Goal: Task Accomplishment & Management: Manage account settings

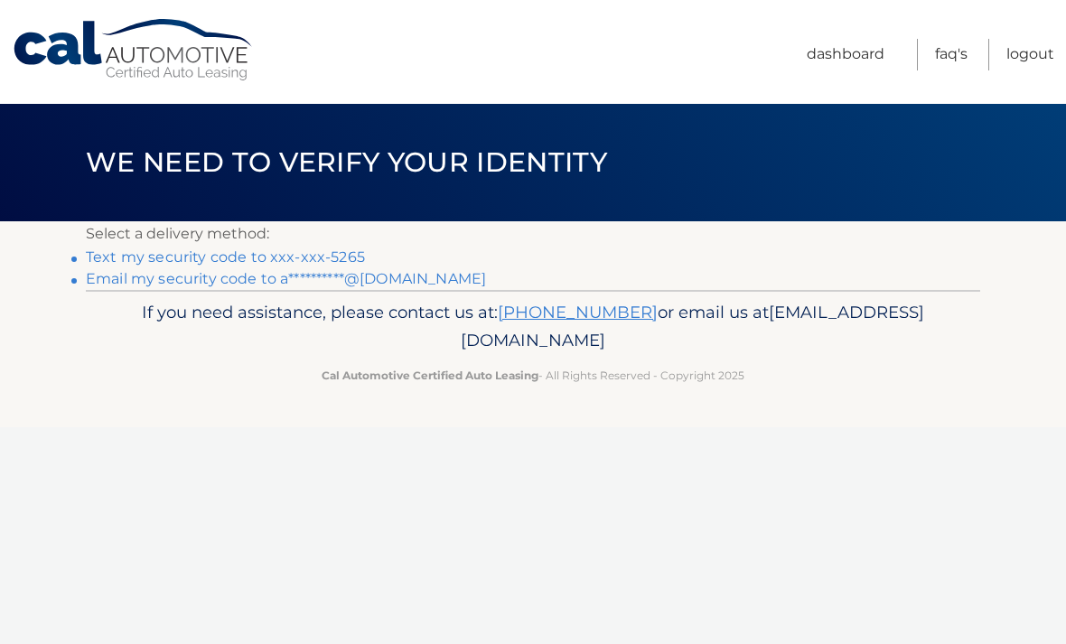
click at [304, 257] on link "Text my security code to xxx-xxx-5265" at bounding box center [225, 256] width 279 height 17
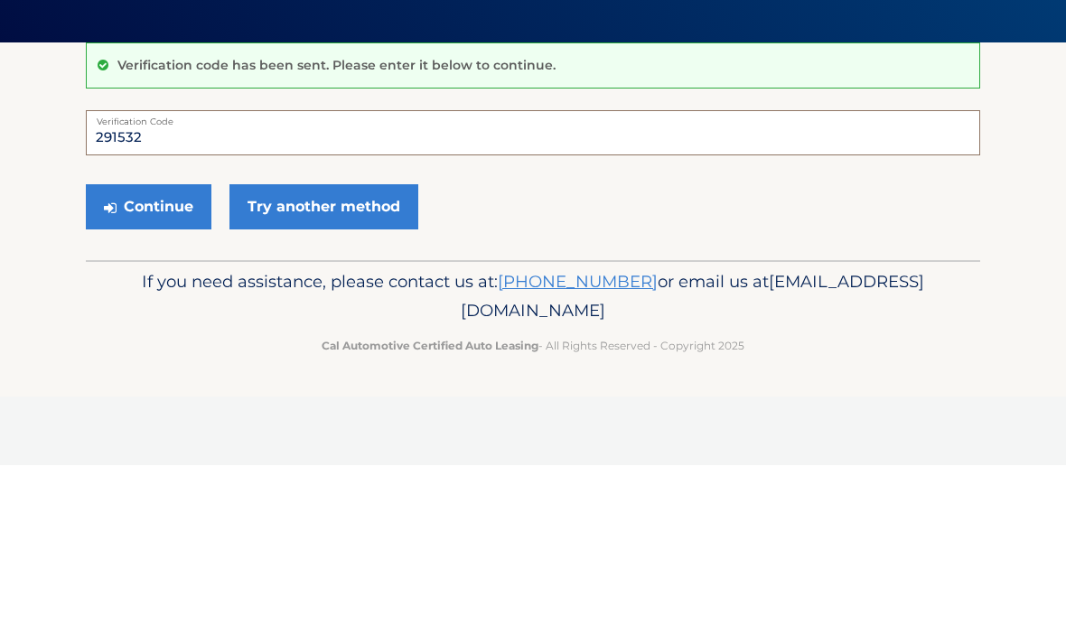
type input "291532"
click at [157, 363] on button "Continue" at bounding box center [149, 385] width 126 height 45
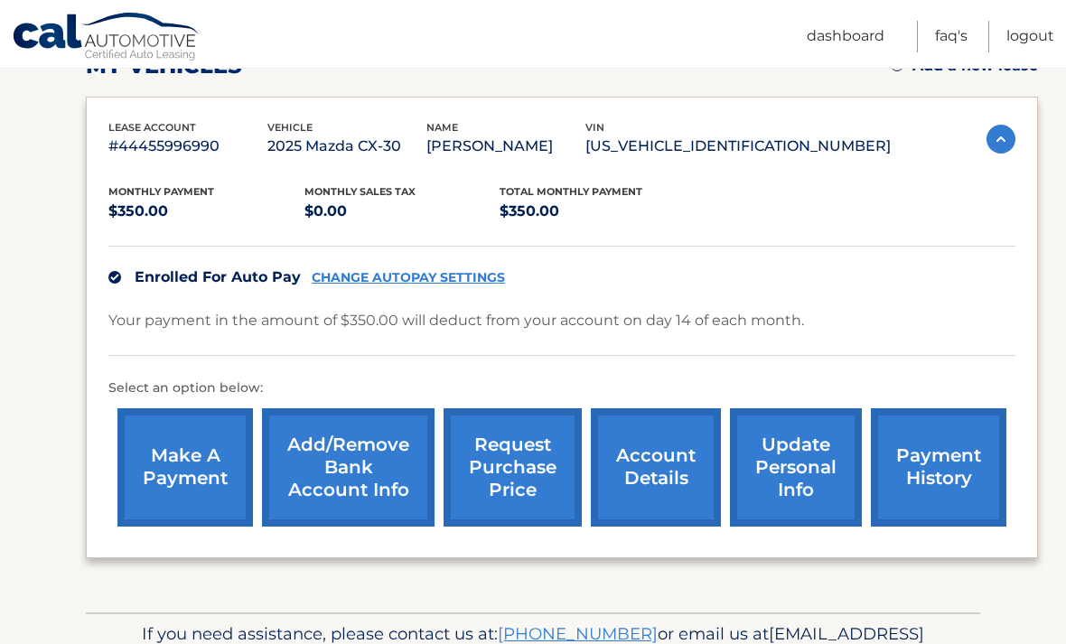
scroll to position [276, 0]
click at [643, 481] on link "account details" at bounding box center [656, 468] width 130 height 118
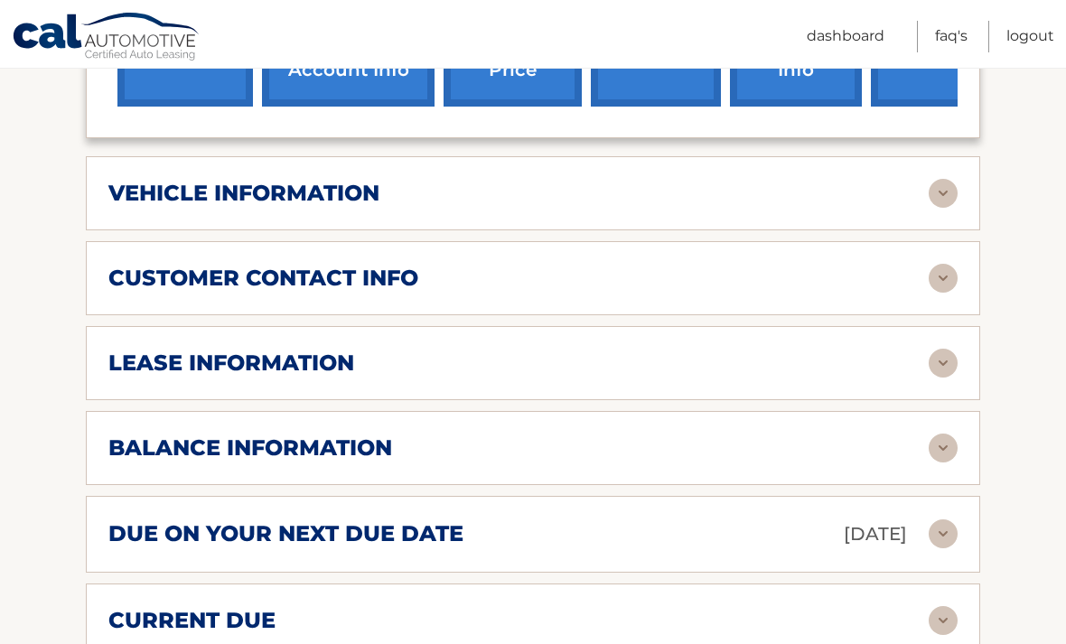
scroll to position [722, 0]
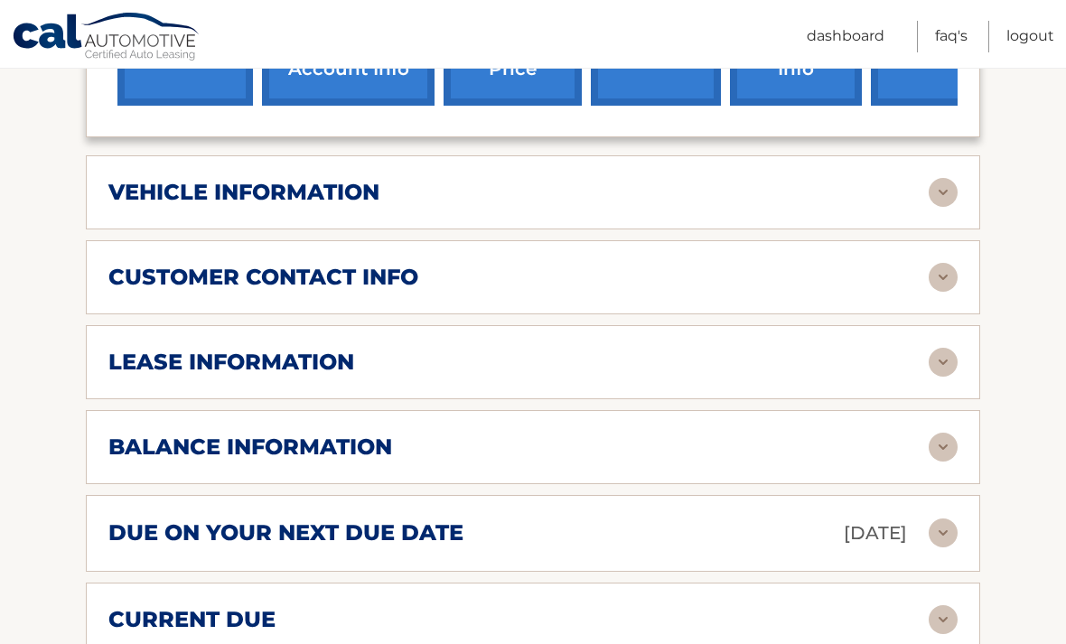
click at [944, 191] on img at bounding box center [943, 192] width 29 height 29
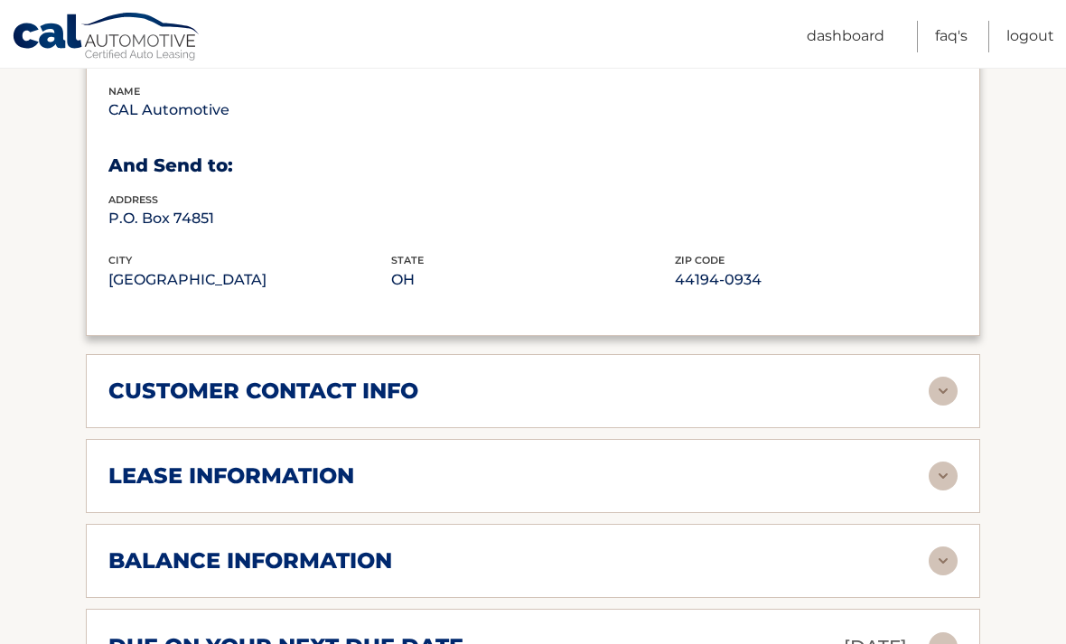
scroll to position [1102, 0]
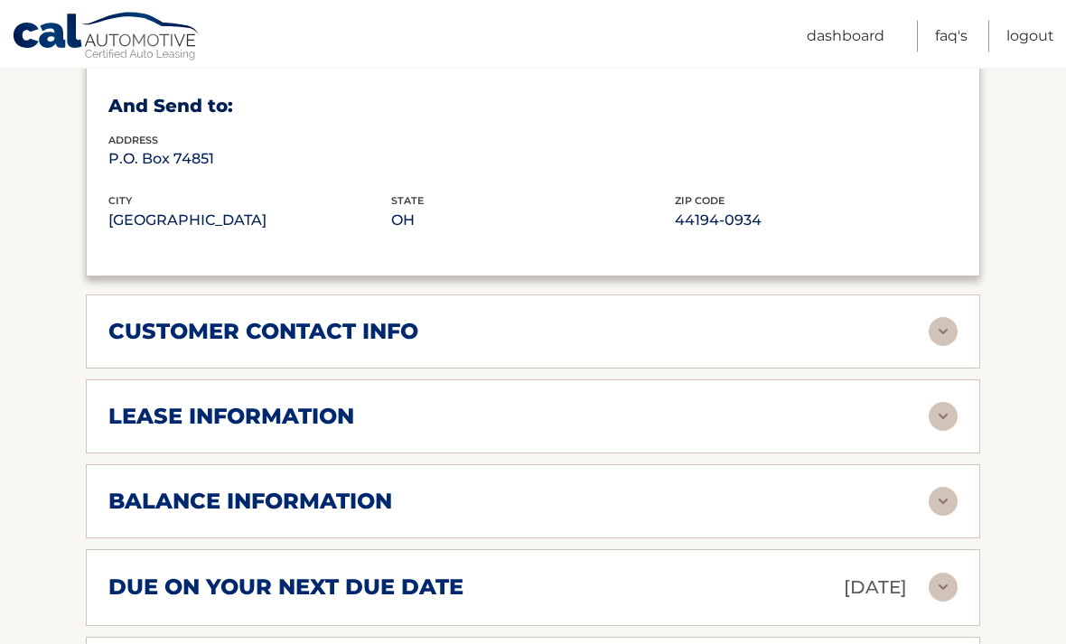
click at [951, 326] on img at bounding box center [943, 332] width 29 height 29
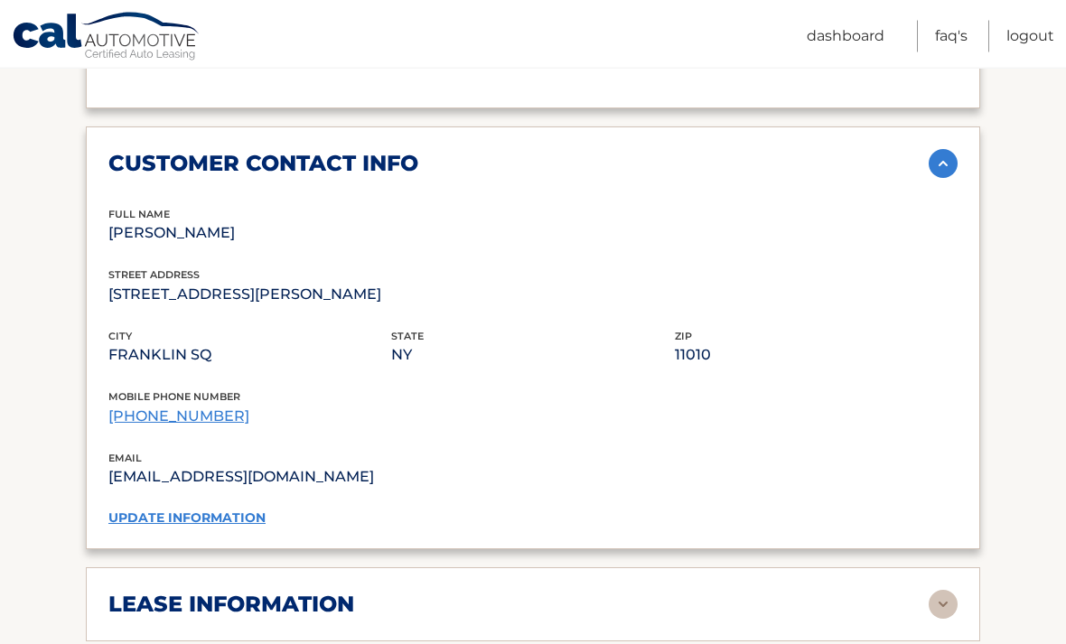
scroll to position [1272, 0]
click at [198, 407] on link "(516) 354-4488" at bounding box center [178, 415] width 141 height 17
click at [191, 407] on link "(516) 354-4488" at bounding box center [178, 415] width 141 height 17
click at [235, 509] on link "update information" at bounding box center [186, 517] width 157 height 16
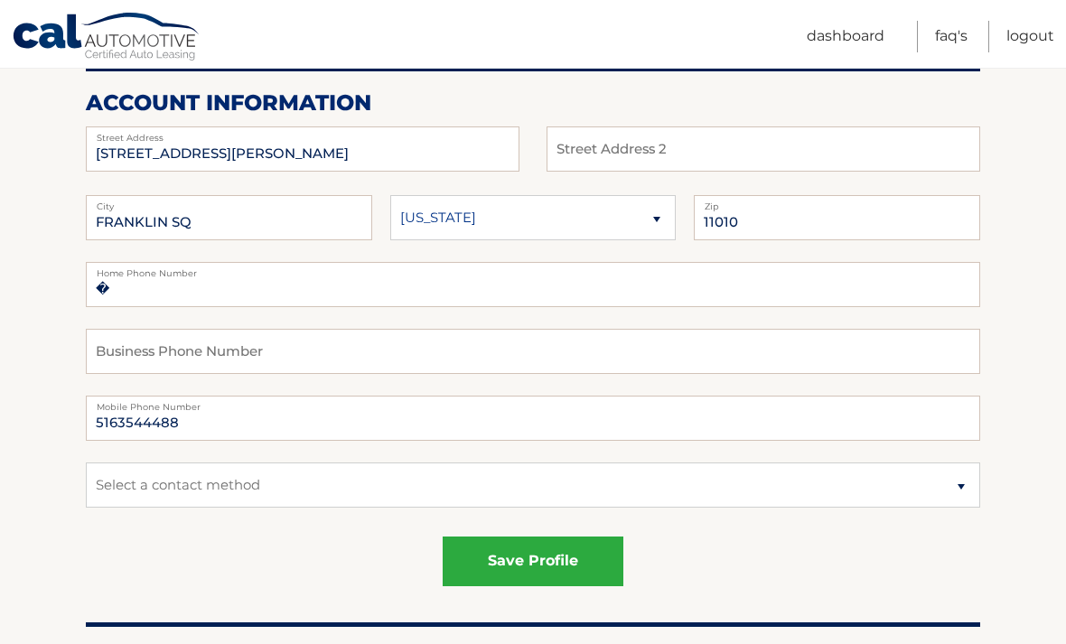
scroll to position [219, 0]
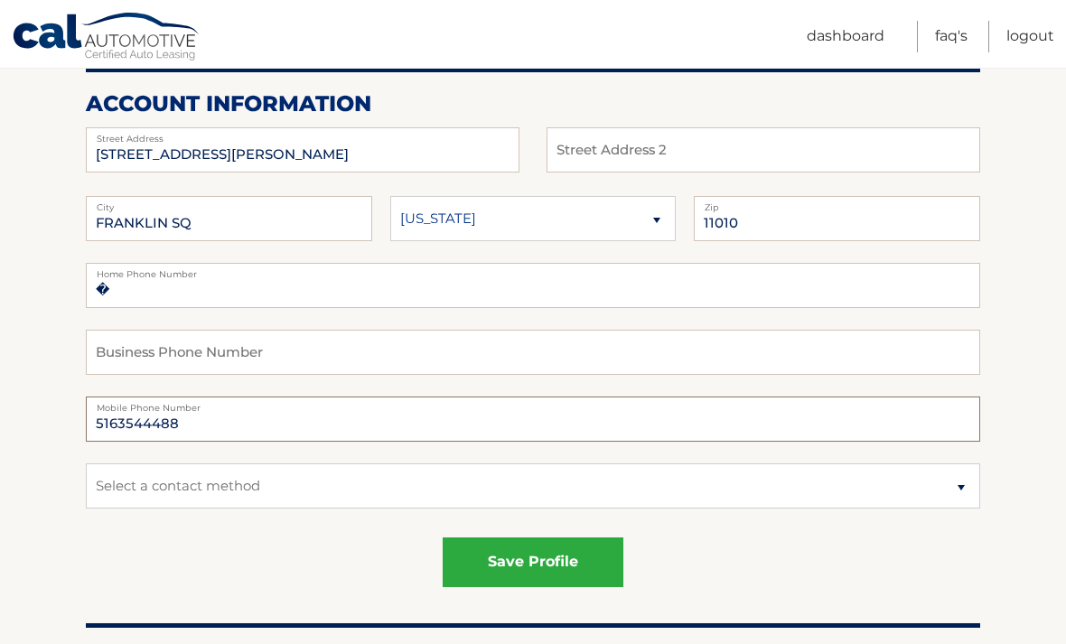
click at [254, 423] on input "5163544488" at bounding box center [533, 419] width 894 height 45
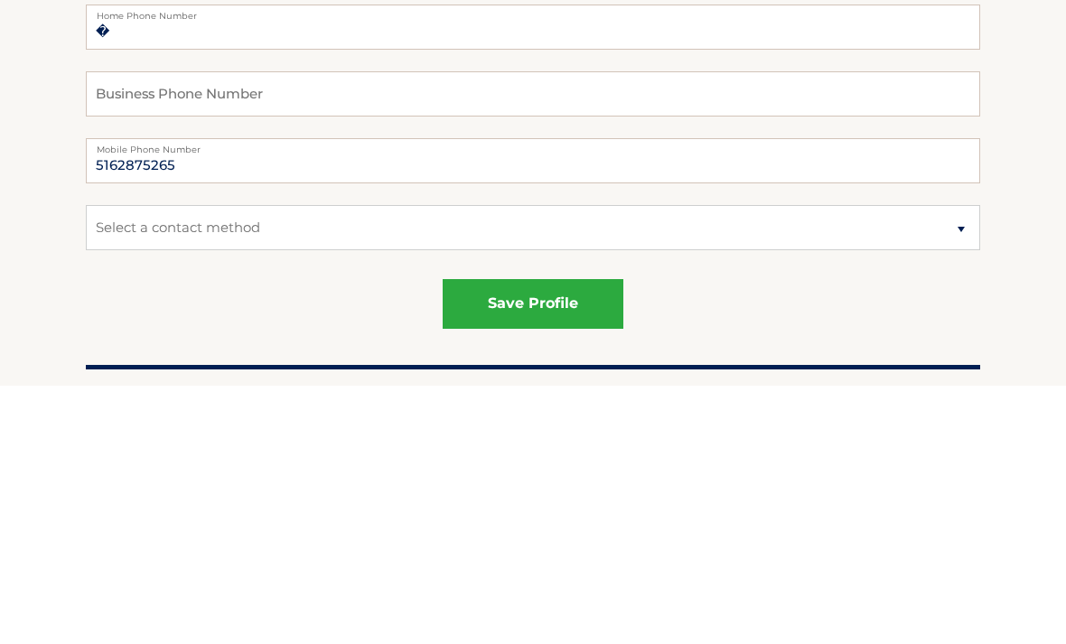
scroll to position [477, 0]
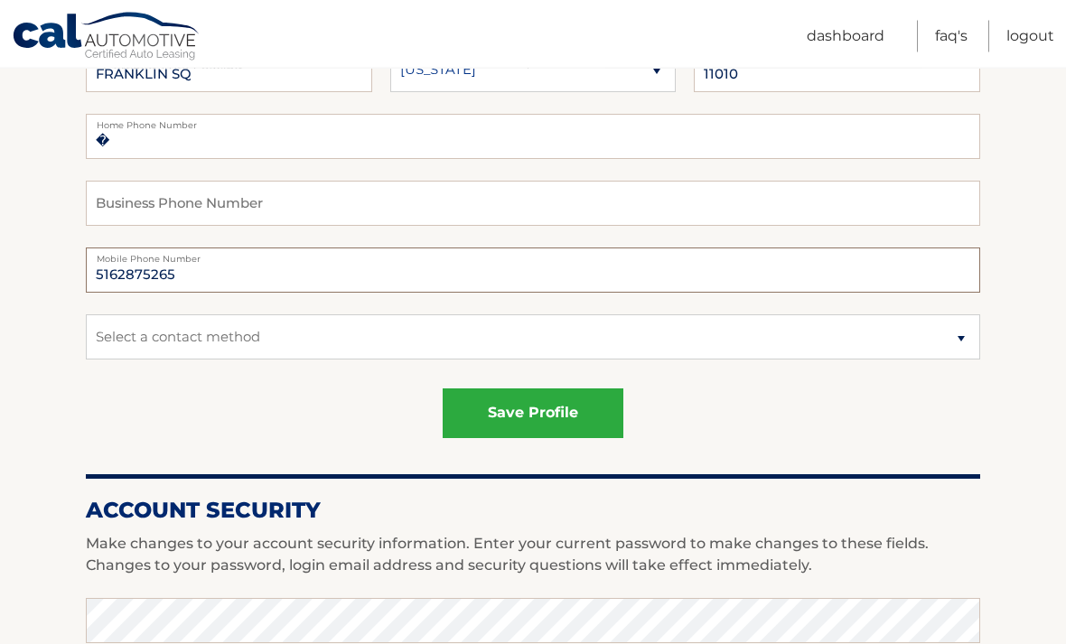
type input "5162875265"
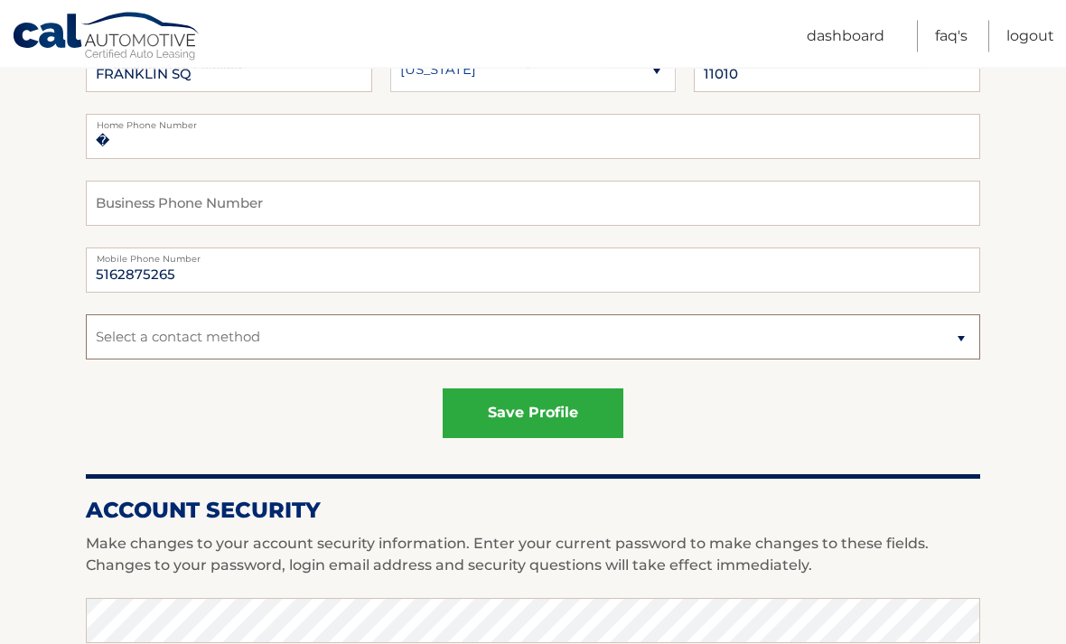
click at [954, 342] on select "Select a contact method Mobile Home" at bounding box center [533, 337] width 894 height 45
select select "1"
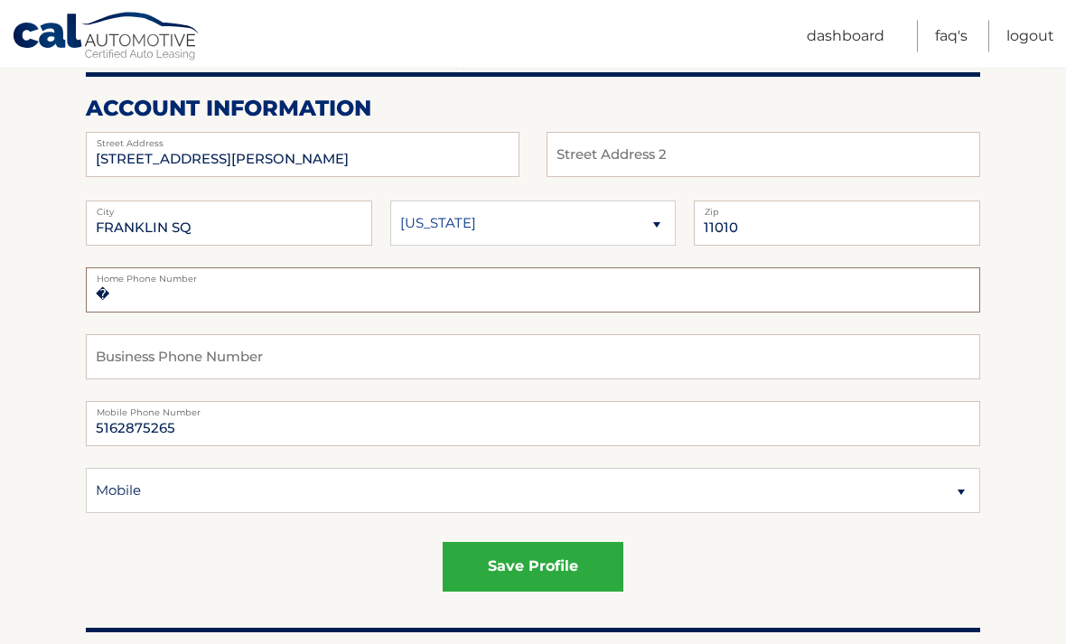
click at [490, 291] on input "�" at bounding box center [533, 290] width 894 height 45
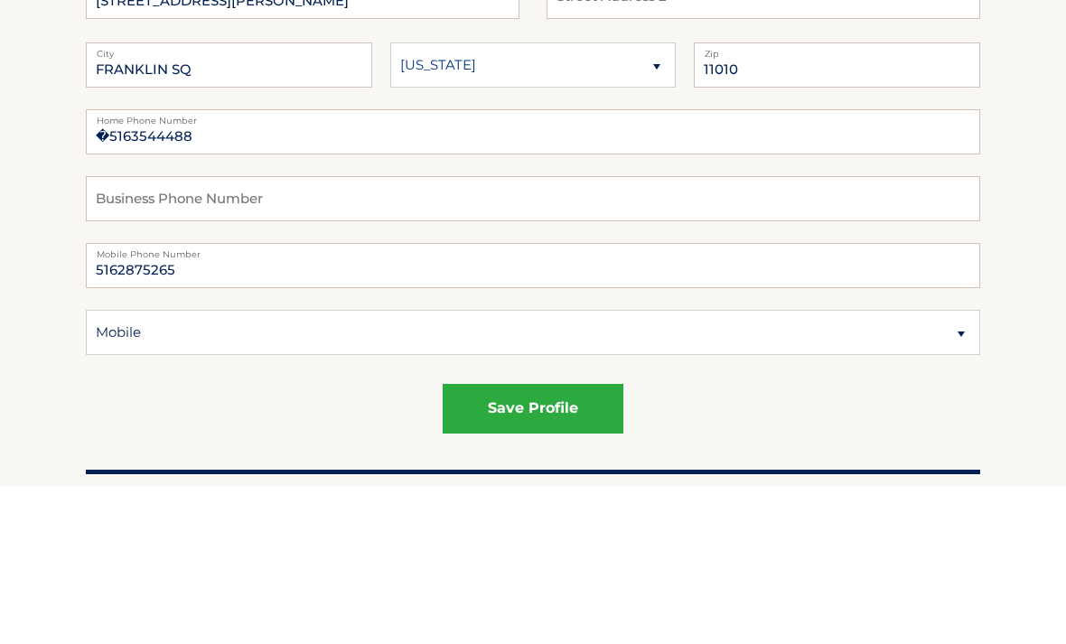
scroll to position [372, 0]
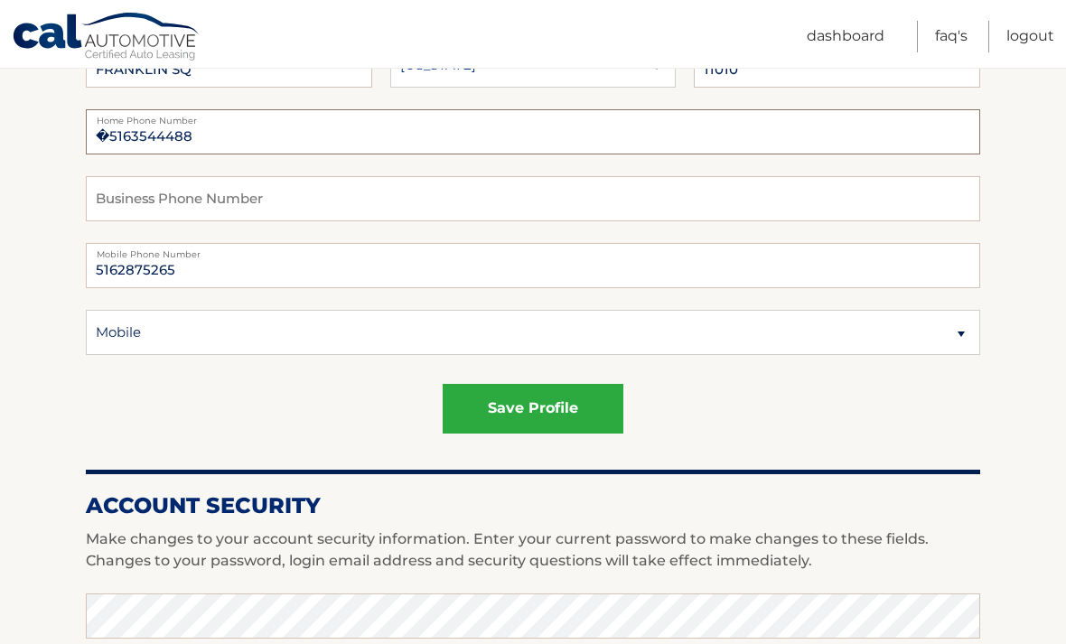
type input "�5163544488"
click at [838, 413] on div "save profile" at bounding box center [533, 409] width 894 height 50
click at [573, 412] on button "save profile" at bounding box center [533, 409] width 181 height 50
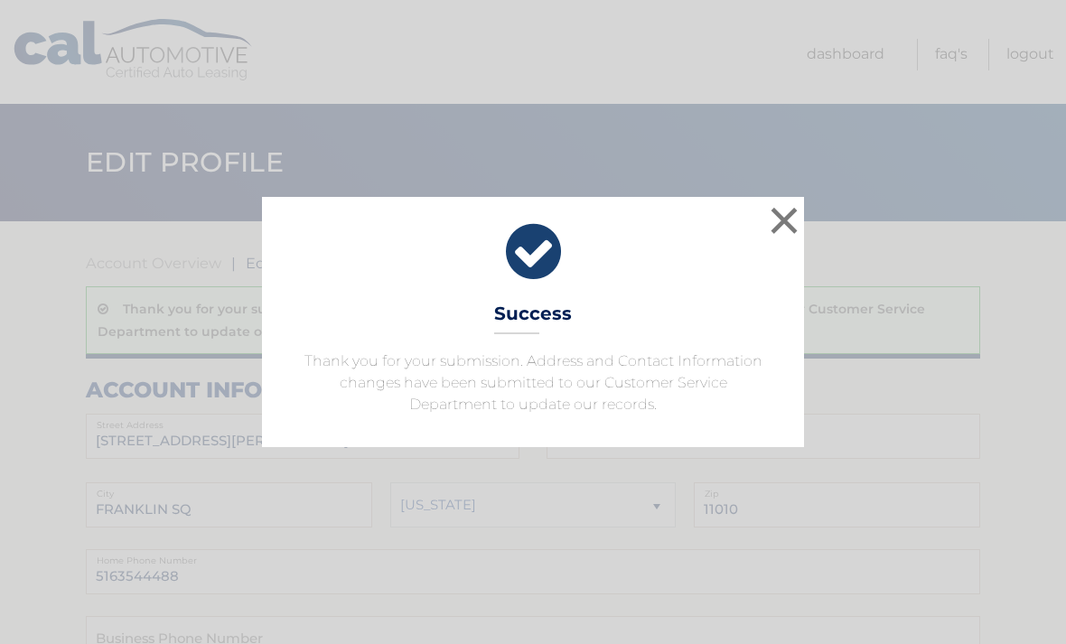
click at [774, 228] on button "×" at bounding box center [784, 220] width 36 height 36
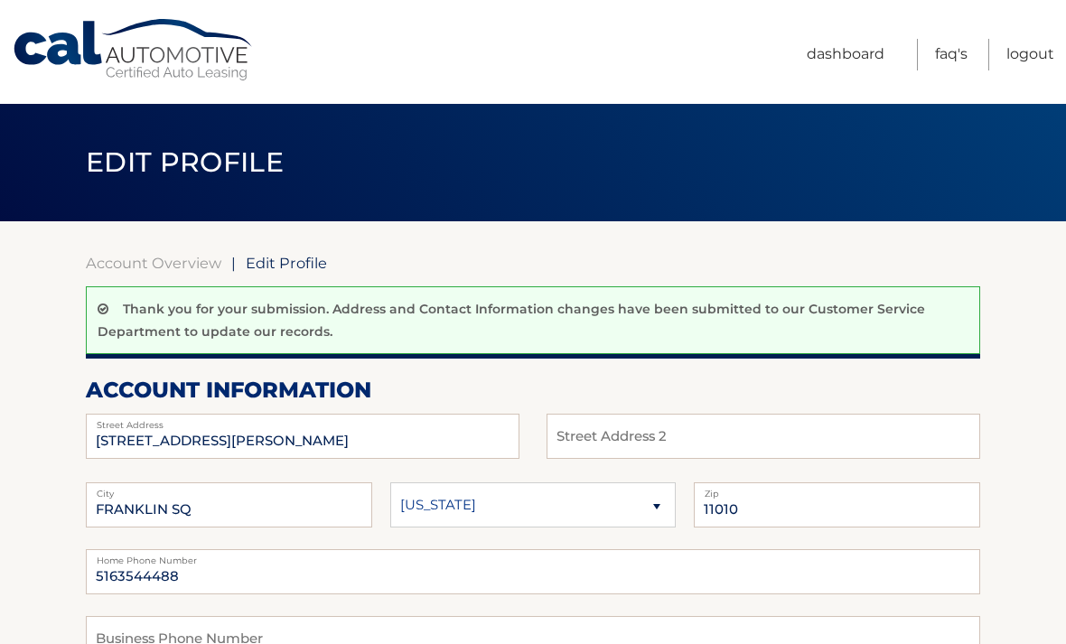
click at [861, 68] on link "Dashboard" at bounding box center [846, 55] width 78 height 32
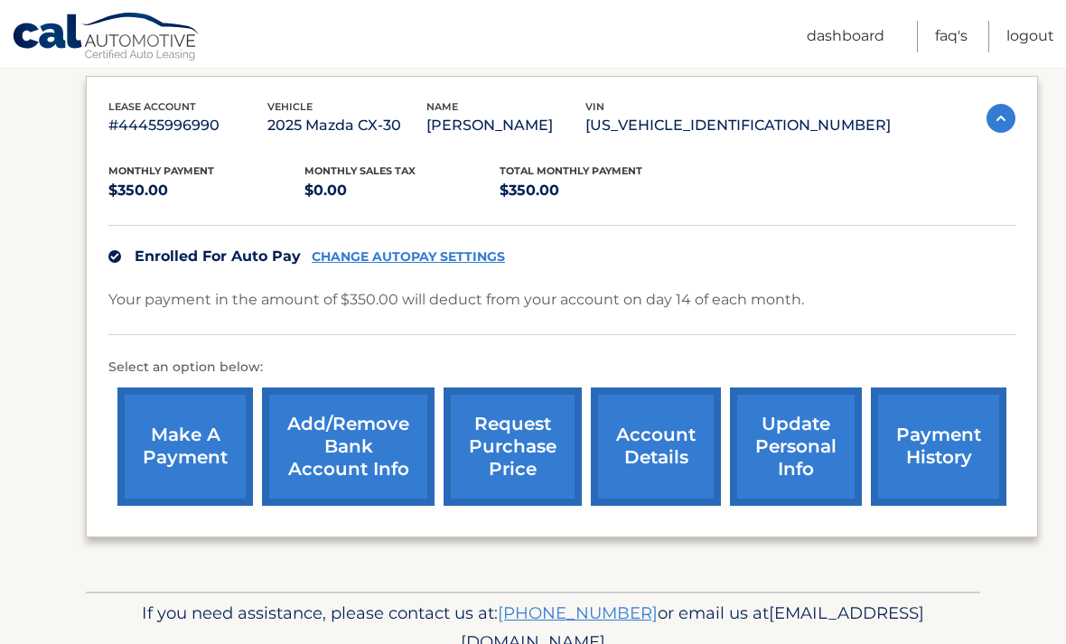
scroll to position [321, 0]
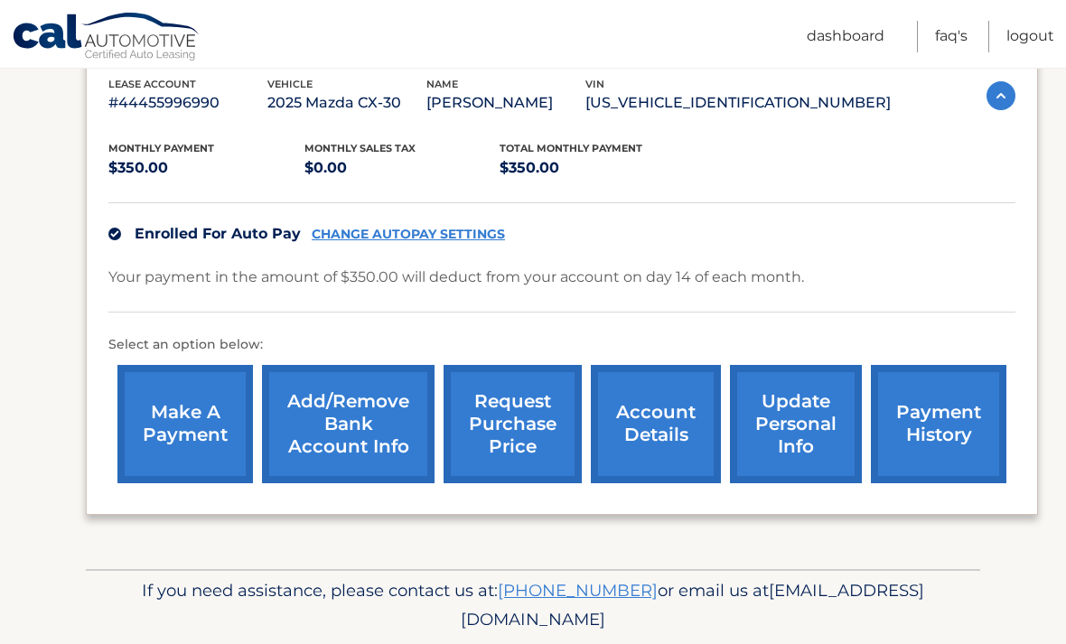
click at [799, 428] on link "update personal info" at bounding box center [796, 424] width 132 height 118
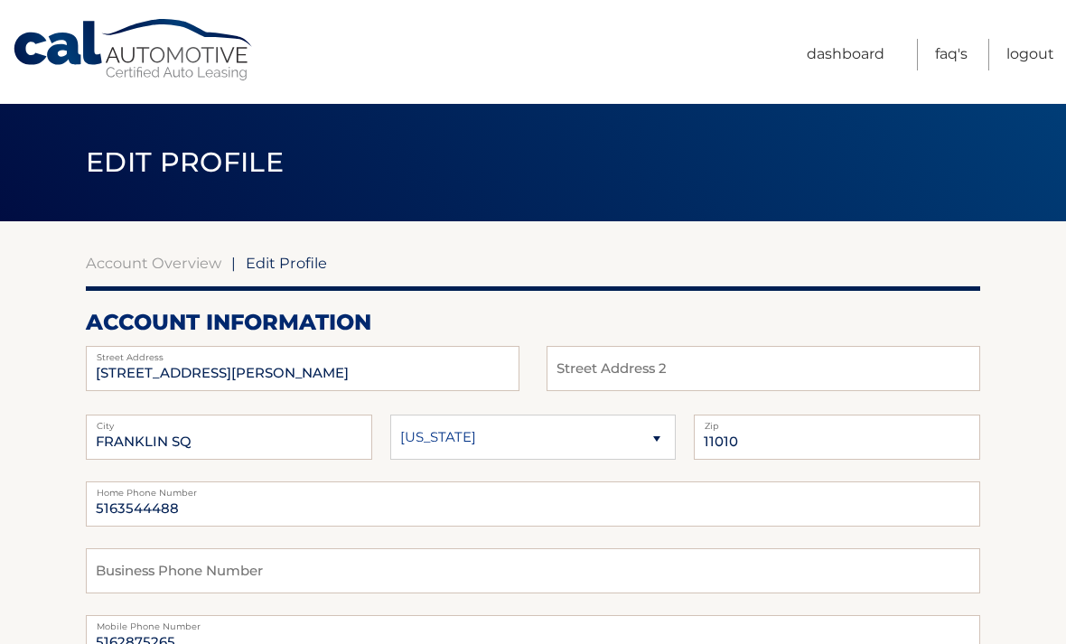
click at [1036, 53] on link "Logout" at bounding box center [1030, 55] width 48 height 32
